Goal: Navigation & Orientation: Find specific page/section

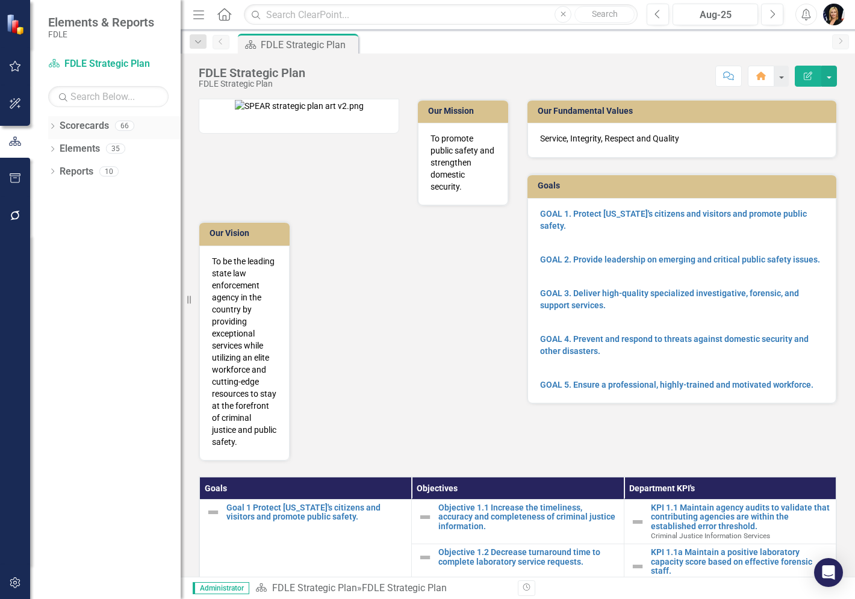
click at [51, 128] on icon "Dropdown" at bounding box center [52, 127] width 8 height 7
click at [59, 193] on icon "Dropdown" at bounding box center [58, 193] width 9 height 7
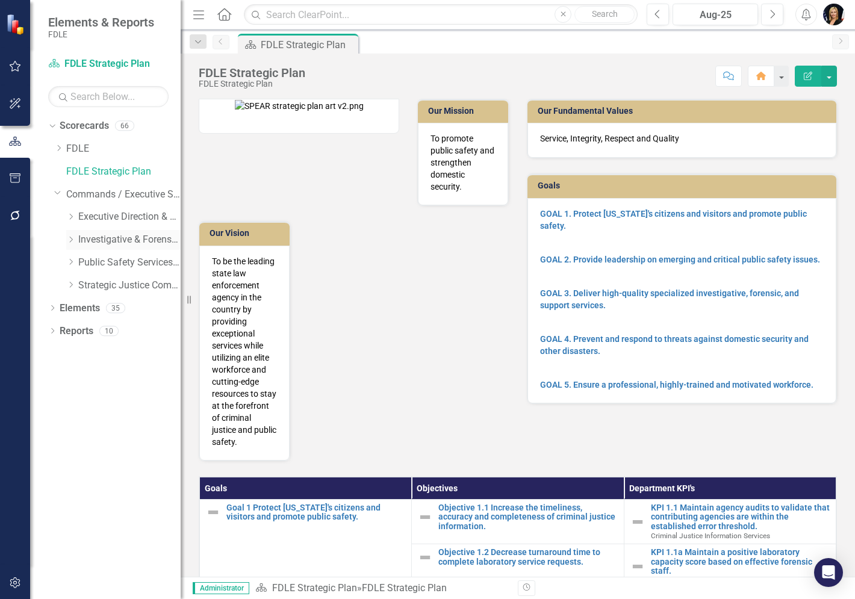
click at [68, 237] on icon "Dropdown" at bounding box center [70, 239] width 9 height 7
click at [84, 284] on icon "Dropdown" at bounding box center [82, 284] width 9 height 7
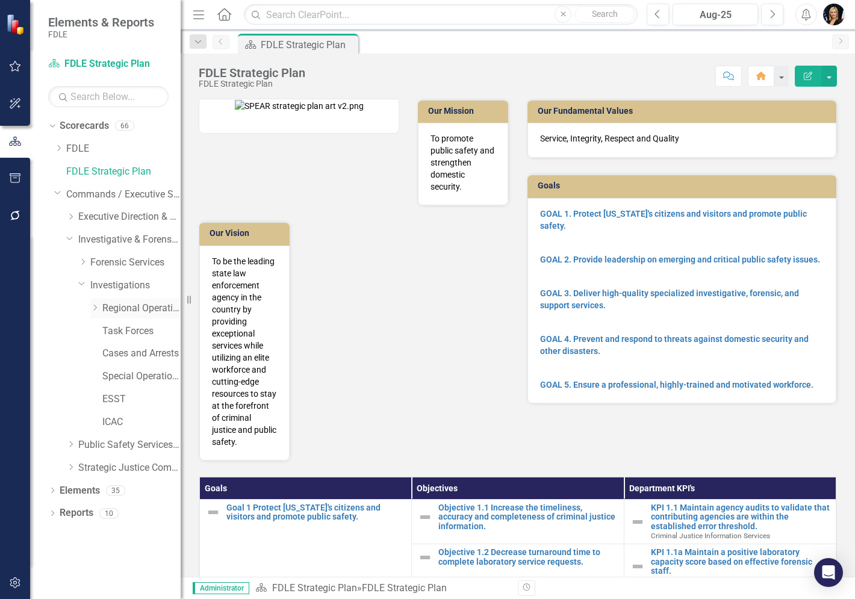
click at [98, 308] on icon "Dropdown" at bounding box center [94, 307] width 9 height 7
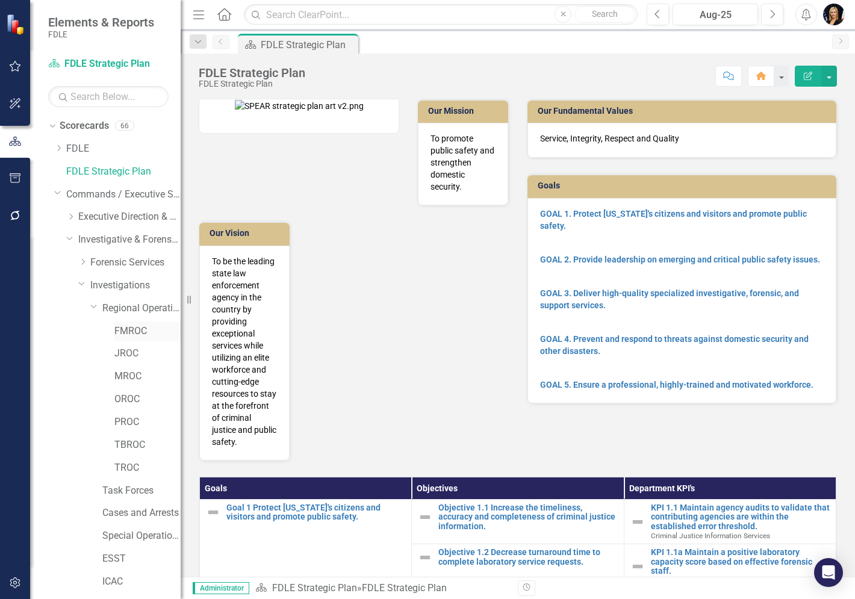
click at [116, 332] on link "FMROC" at bounding box center [147, 332] width 66 height 14
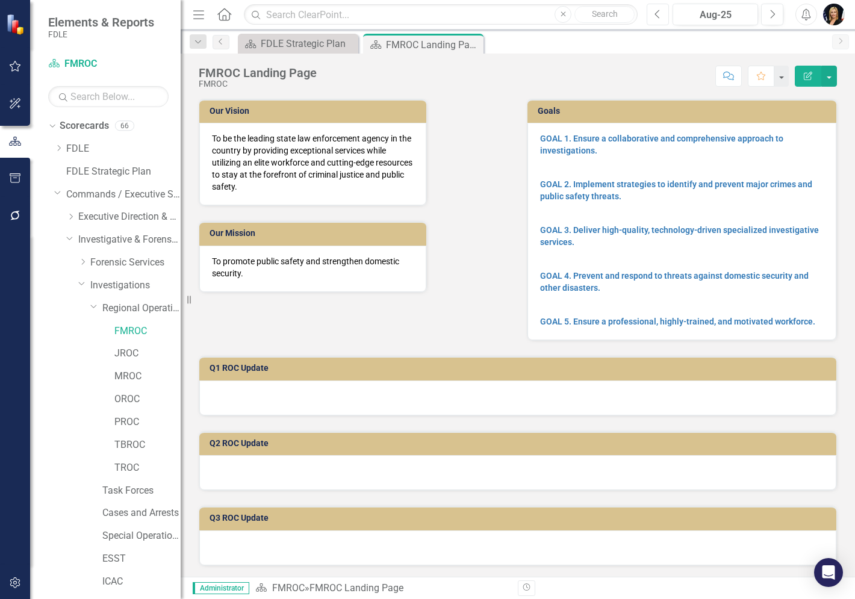
click at [662, 16] on button "Previous" at bounding box center [658, 15] width 22 height 22
click at [126, 352] on link "JROC" at bounding box center [147, 354] width 66 height 14
